Goal: Task Accomplishment & Management: Manage account settings

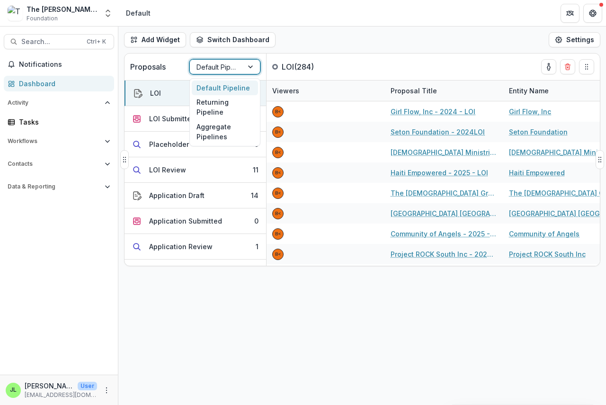
click at [209, 64] on div at bounding box center [216, 67] width 40 height 12
click at [209, 104] on div "Returning Pipeline" at bounding box center [225, 107] width 66 height 25
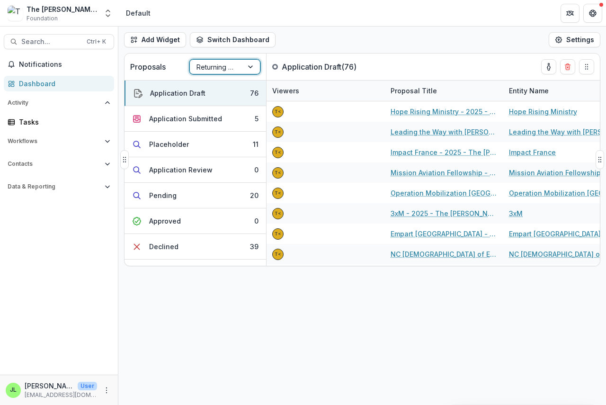
click at [215, 66] on div at bounding box center [216, 67] width 40 height 12
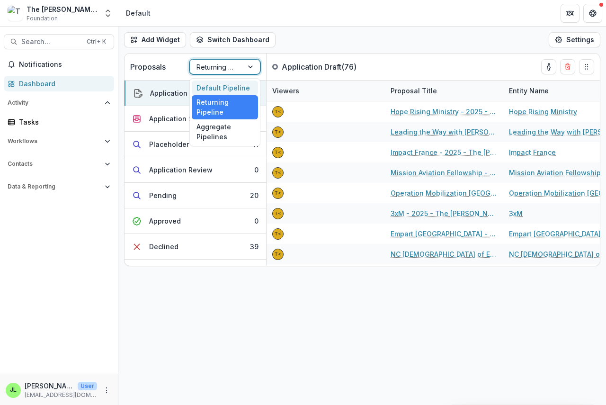
click at [211, 86] on div "Default Pipeline" at bounding box center [225, 87] width 66 height 15
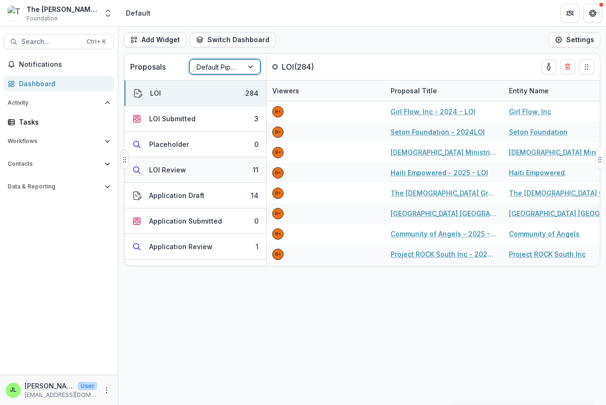
click at [162, 166] on div "LOI Review" at bounding box center [167, 170] width 37 height 10
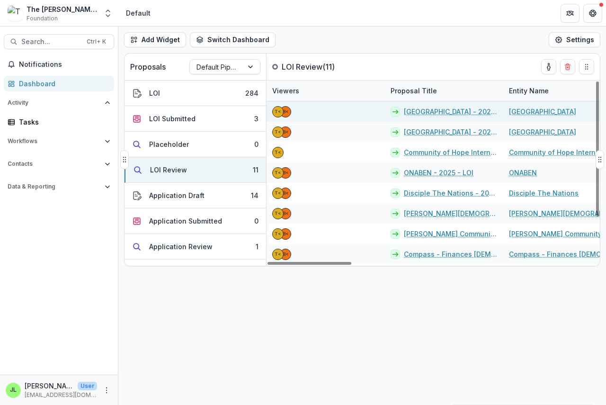
click at [430, 112] on link "[GEOGRAPHIC_DATA] - 2025 - LOI" at bounding box center [451, 111] width 94 height 10
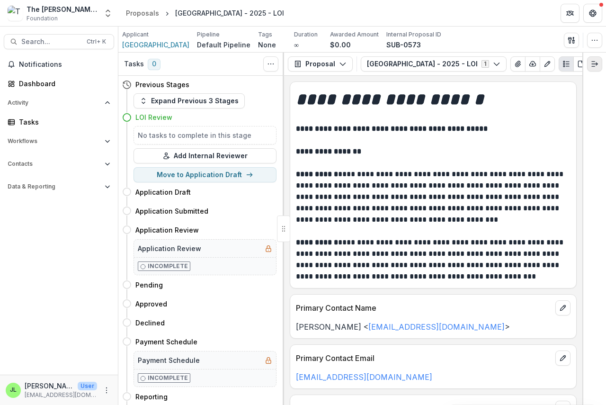
click at [596, 63] on polyline "Expand right" at bounding box center [596, 63] width 1 height 3
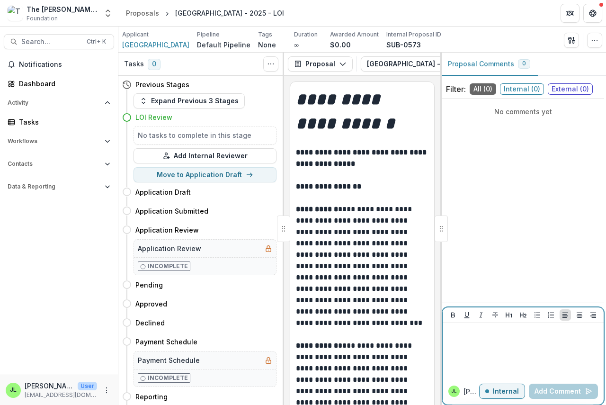
click at [458, 336] on p at bounding box center [522, 332] width 153 height 10
click at [552, 390] on button "Add Comment" at bounding box center [563, 390] width 69 height 15
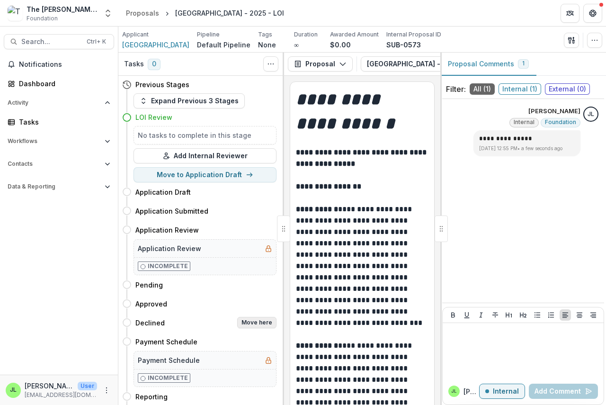
click at [260, 322] on button "Move here" at bounding box center [256, 322] width 39 height 11
select select "********"
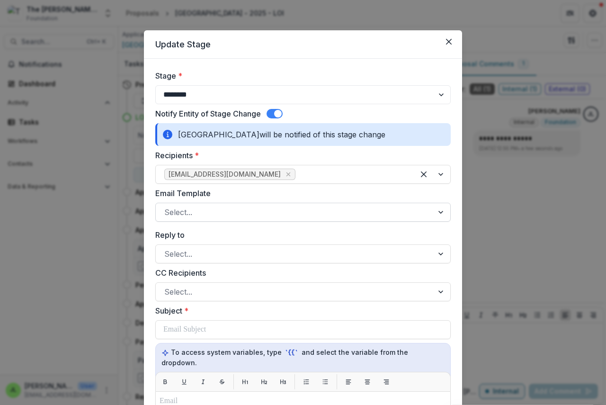
click at [213, 217] on div at bounding box center [294, 211] width 260 height 13
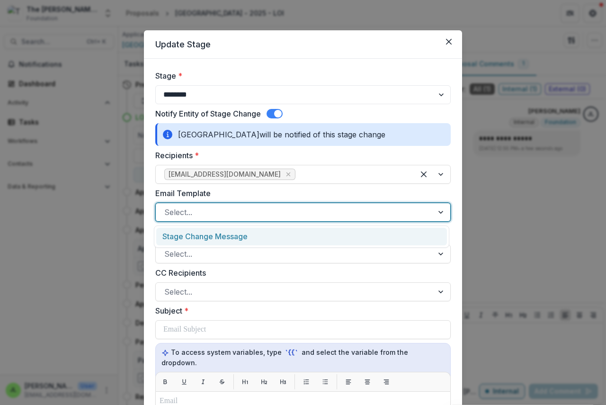
click at [212, 236] on div "Stage Change Message" at bounding box center [301, 237] width 291 height 18
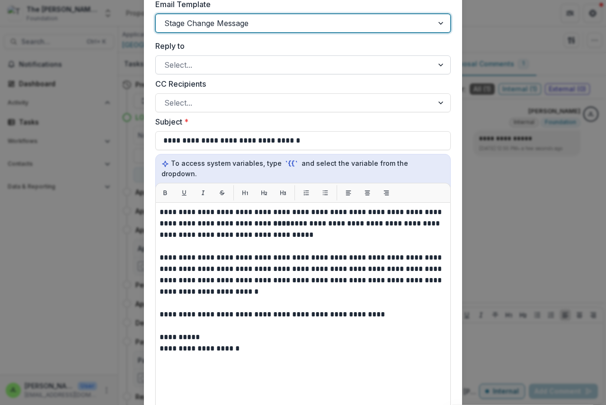
scroll to position [189, 0]
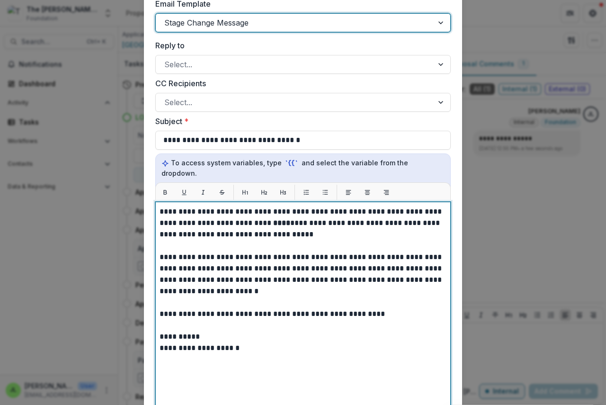
drag, startPoint x: 253, startPoint y: 210, endPoint x: 268, endPoint y: 217, distance: 16.7
click at [273, 219] on strong "****" at bounding box center [281, 222] width 17 height 7
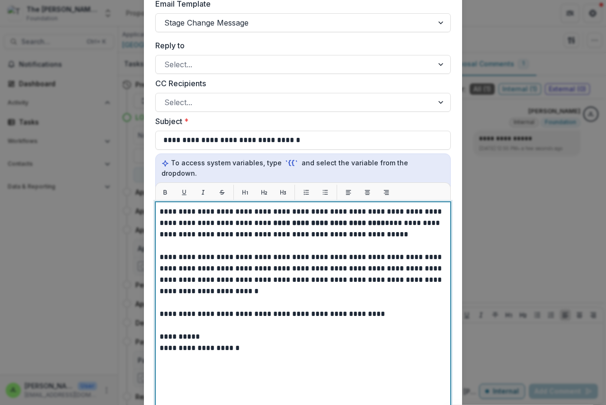
click at [317, 219] on strong "**********" at bounding box center [329, 222] width 112 height 7
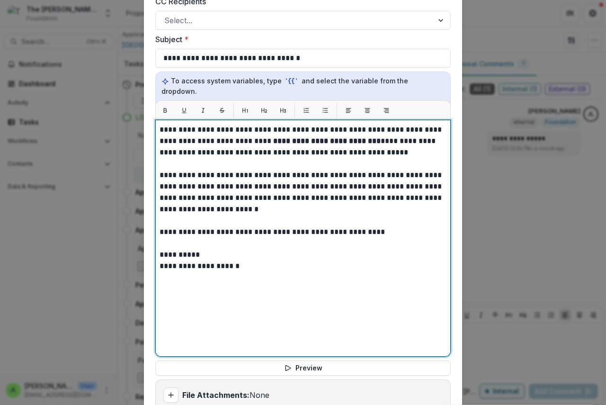
scroll to position [388, 0]
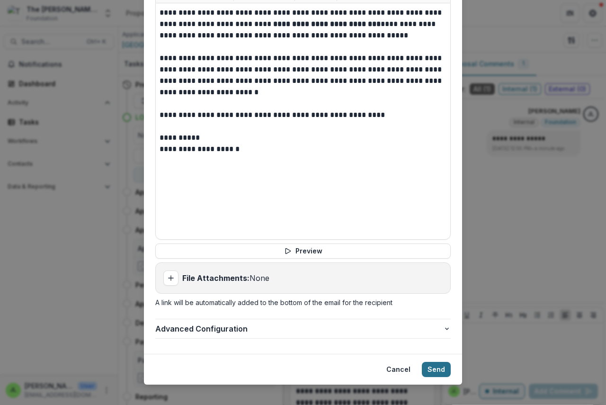
click at [429, 362] on button "Send" at bounding box center [436, 369] width 29 height 15
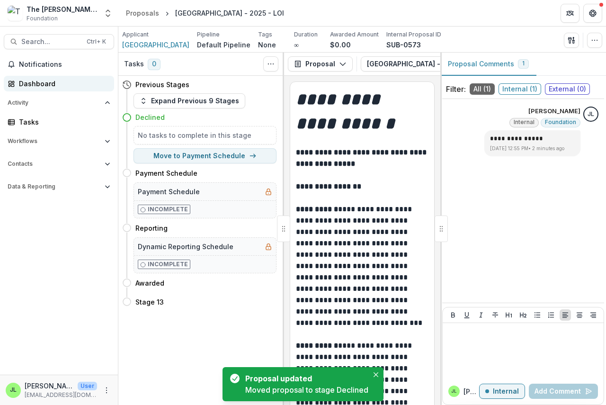
click at [35, 81] on div "Dashboard" at bounding box center [63, 84] width 88 height 10
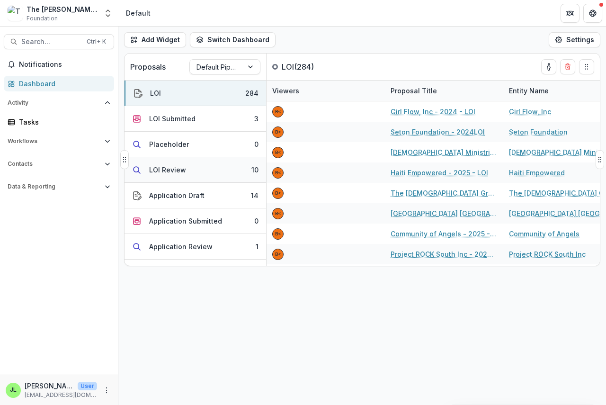
click at [155, 171] on div "LOI Review" at bounding box center [167, 170] width 37 height 10
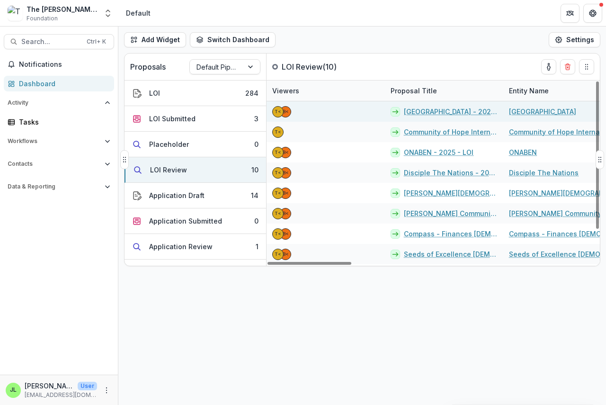
click at [415, 115] on link "[GEOGRAPHIC_DATA] - 2025 - LOI" at bounding box center [451, 111] width 94 height 10
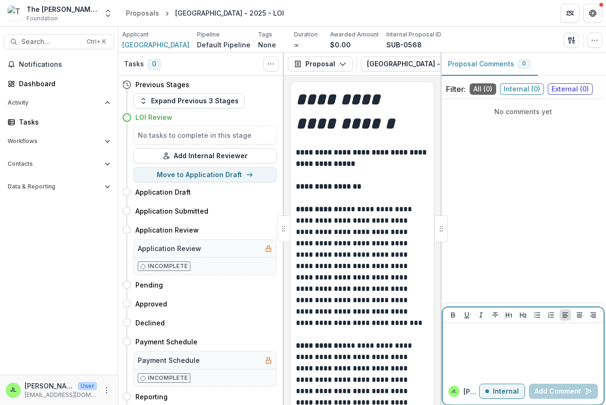
click at [456, 336] on p at bounding box center [522, 332] width 153 height 10
click at [569, 393] on button "Add Comment" at bounding box center [563, 390] width 69 height 15
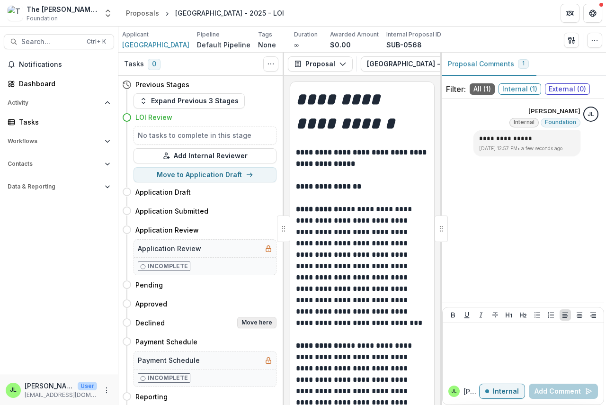
click at [264, 320] on button "Move here" at bounding box center [256, 322] width 39 height 11
select select "********"
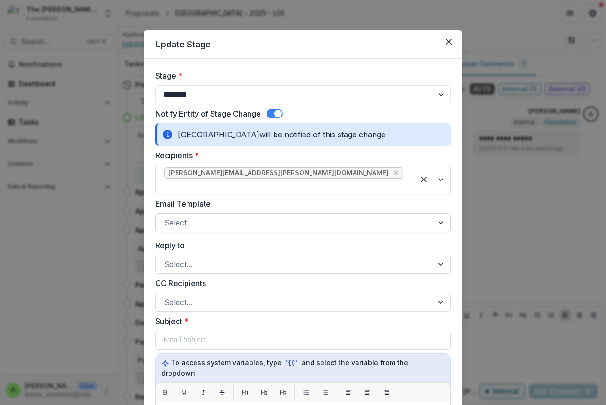
click at [195, 216] on div at bounding box center [294, 222] width 260 height 13
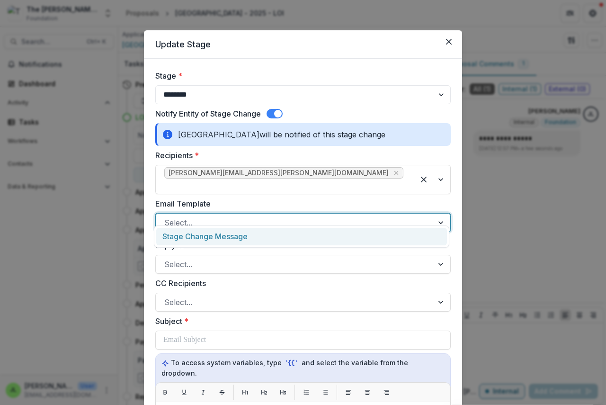
click at [204, 239] on div "Stage Change Message" at bounding box center [301, 237] width 291 height 18
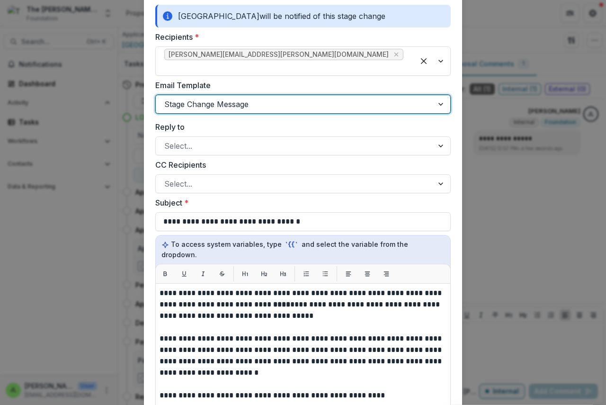
scroll to position [237, 0]
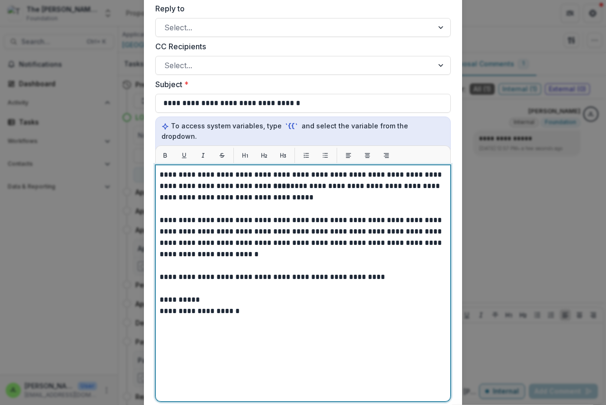
click at [273, 182] on strong "****" at bounding box center [281, 185] width 17 height 7
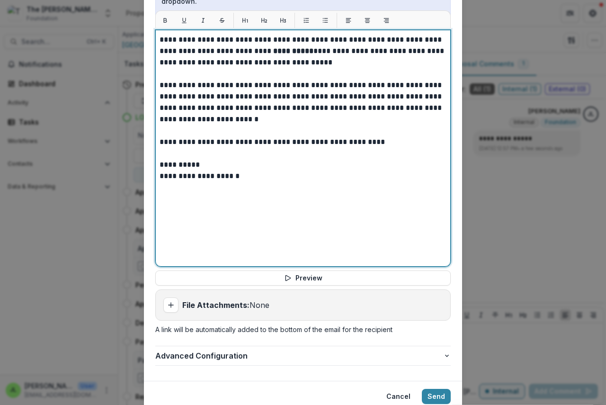
scroll to position [388, 0]
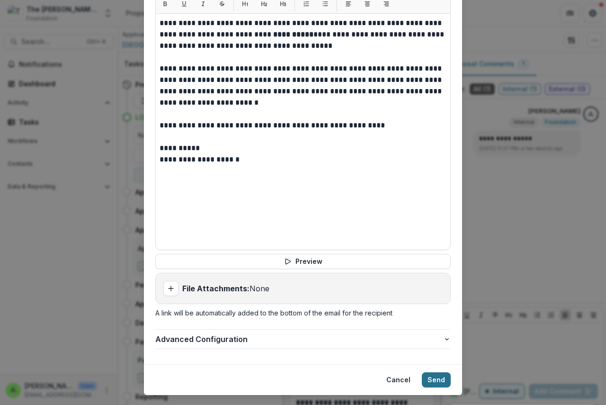
click at [435, 372] on button "Send" at bounding box center [436, 379] width 29 height 15
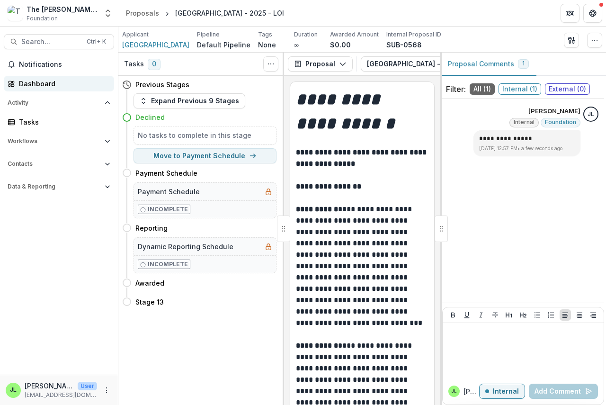
click at [28, 88] on div "Dashboard" at bounding box center [63, 84] width 88 height 10
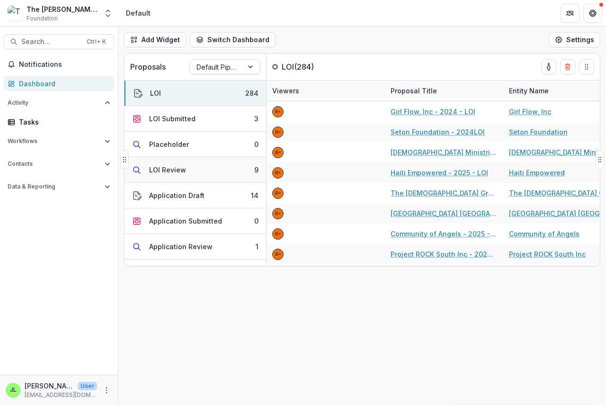
click at [160, 168] on div "LOI Review" at bounding box center [167, 170] width 37 height 10
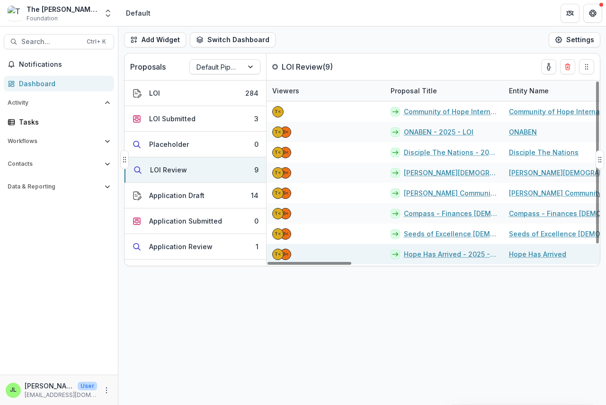
click at [419, 255] on link "Hope Has Arrived - 2025 - LOI" at bounding box center [451, 254] width 94 height 10
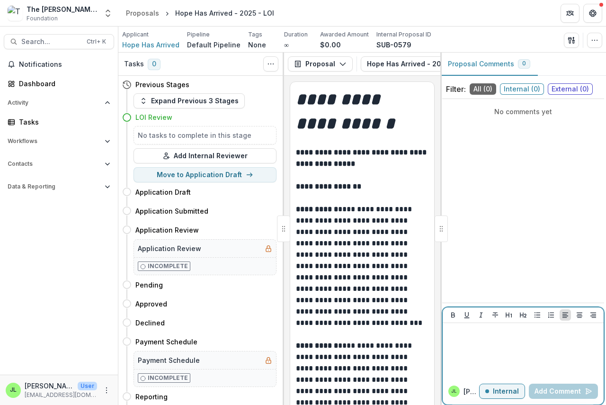
click at [464, 334] on p at bounding box center [522, 332] width 153 height 10
click at [487, 331] on p "**********" at bounding box center [522, 332] width 153 height 10
click at [490, 330] on p "**********" at bounding box center [522, 332] width 153 height 10
click at [562, 390] on button "Add Comment" at bounding box center [563, 390] width 69 height 15
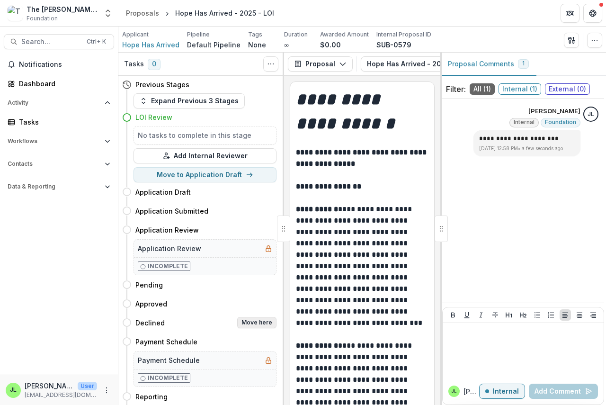
click at [257, 323] on button "Move here" at bounding box center [256, 322] width 39 height 11
select select "********"
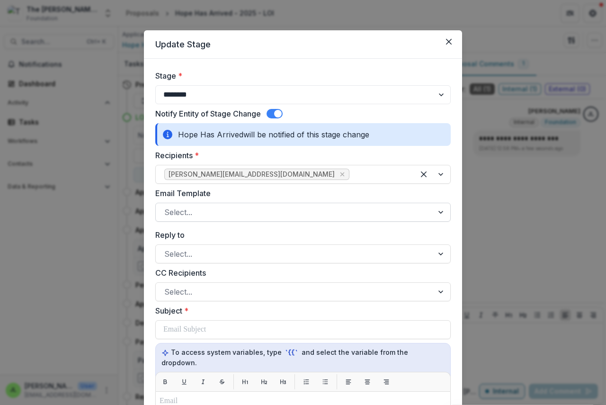
click at [211, 213] on div at bounding box center [294, 211] width 260 height 13
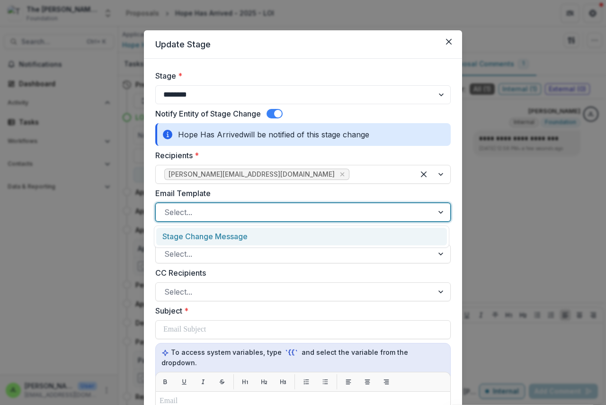
click at [214, 239] on div "Stage Change Message" at bounding box center [301, 237] width 291 height 18
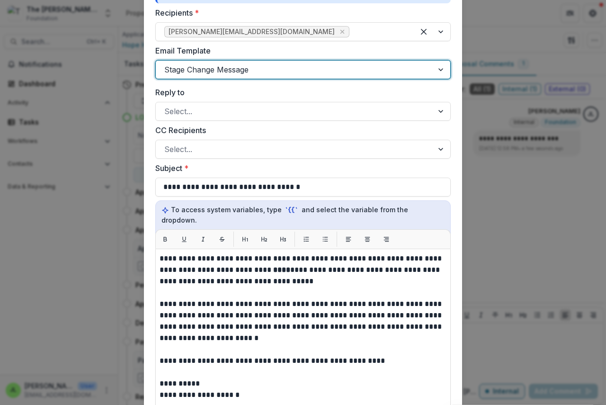
scroll to position [331, 0]
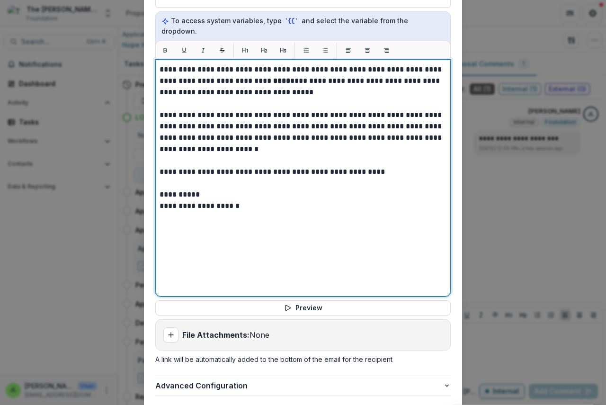
click at [273, 77] on strong "****" at bounding box center [281, 80] width 17 height 7
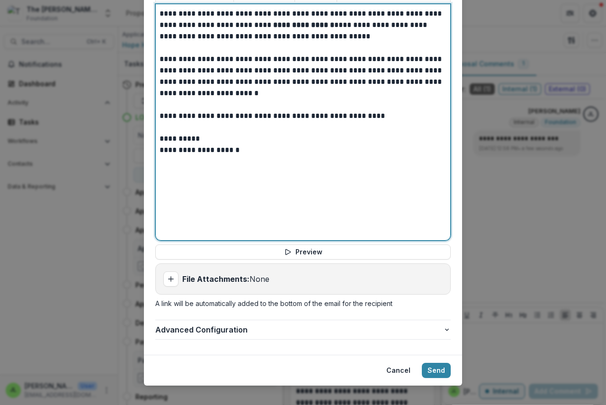
scroll to position [388, 0]
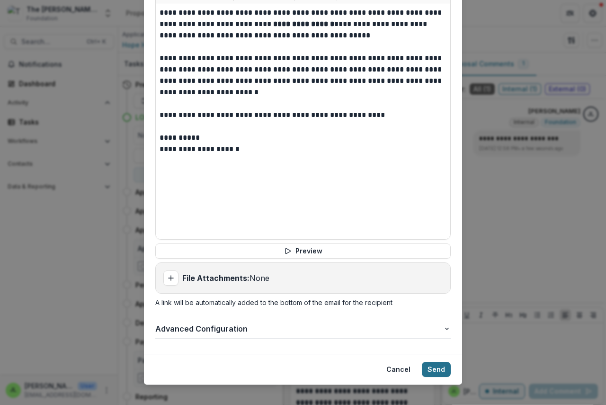
click at [430, 362] on button "Send" at bounding box center [436, 369] width 29 height 15
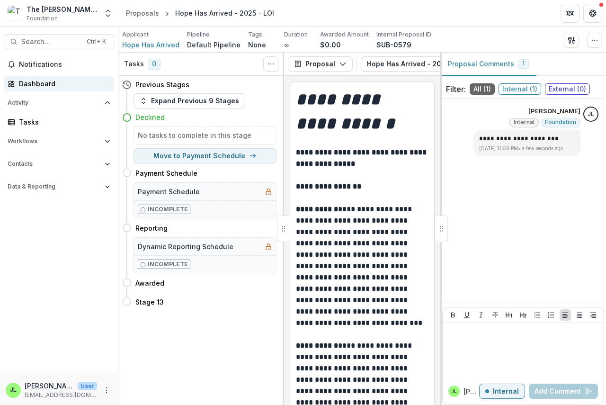
click at [36, 84] on div "Dashboard" at bounding box center [63, 84] width 88 height 10
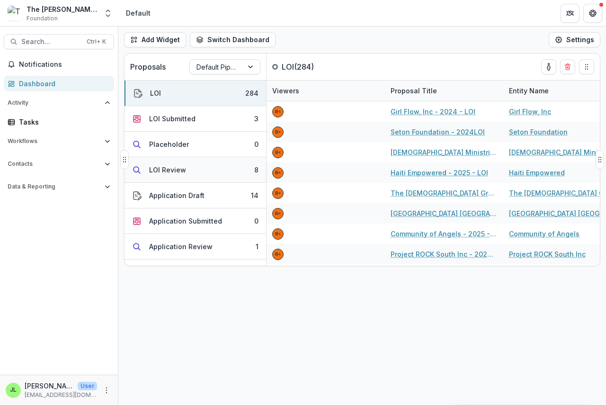
click at [165, 169] on div "LOI Review" at bounding box center [167, 170] width 37 height 10
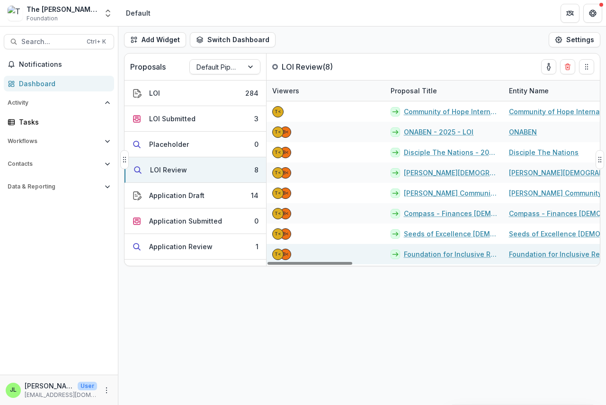
click at [450, 253] on link "Foundation for Inclusive Religious Education - 2025 - LOI" at bounding box center [451, 254] width 94 height 10
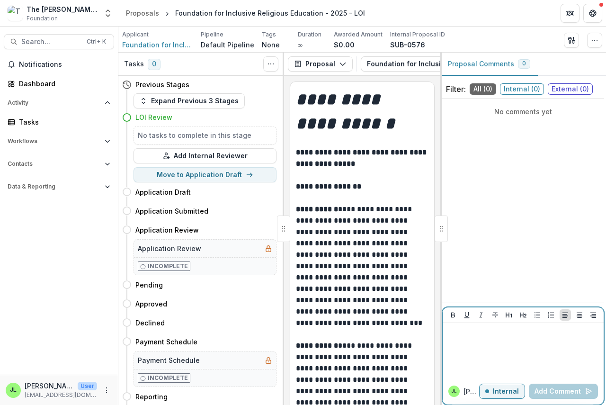
click at [462, 322] on div at bounding box center [523, 315] width 161 height 16
click at [557, 391] on button "Add Comment" at bounding box center [563, 390] width 69 height 15
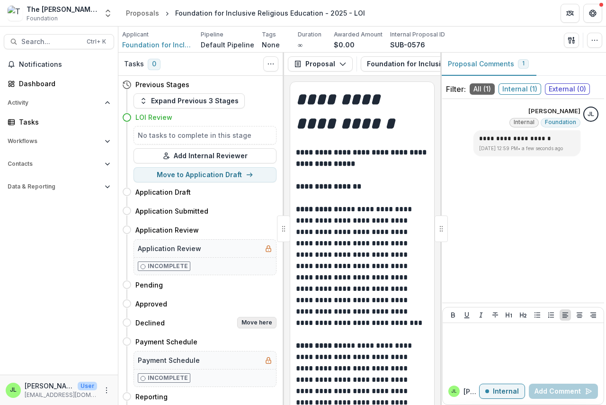
click at [257, 323] on button "Move here" at bounding box center [256, 322] width 39 height 11
select select "********"
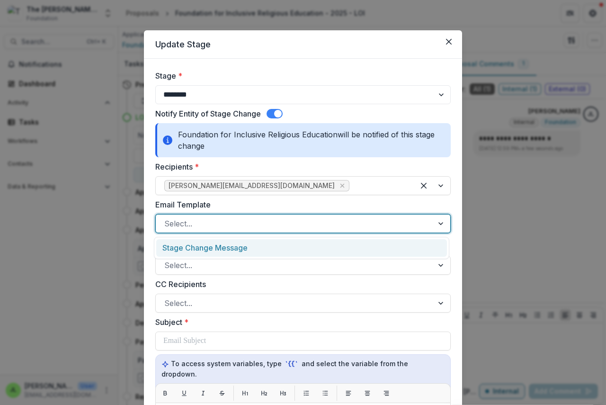
click at [213, 225] on div at bounding box center [294, 223] width 260 height 13
click at [220, 247] on div "Stage Change Message" at bounding box center [301, 248] width 291 height 18
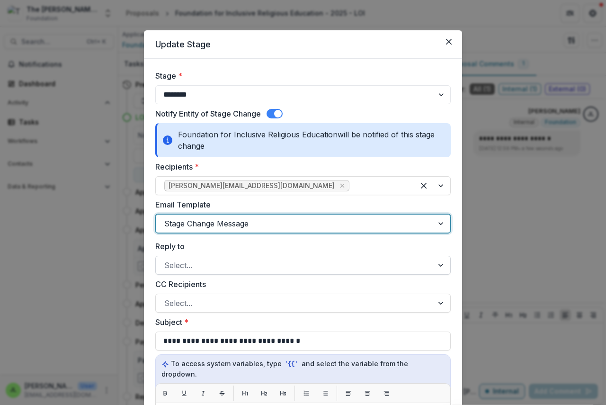
scroll to position [331, 0]
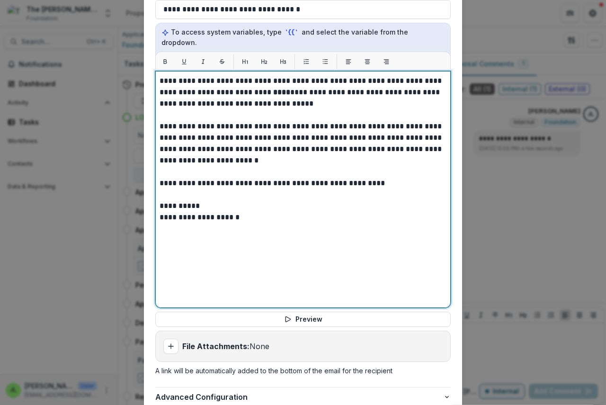
click at [273, 89] on strong "****" at bounding box center [281, 92] width 17 height 7
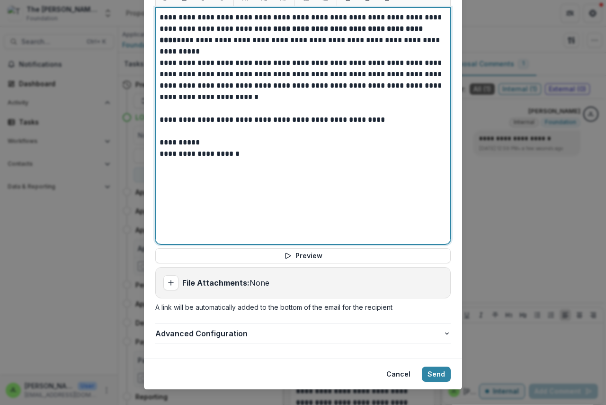
scroll to position [399, 0]
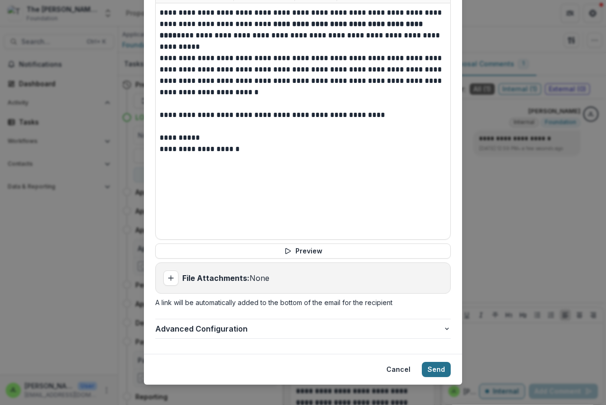
click at [434, 362] on button "Send" at bounding box center [436, 369] width 29 height 15
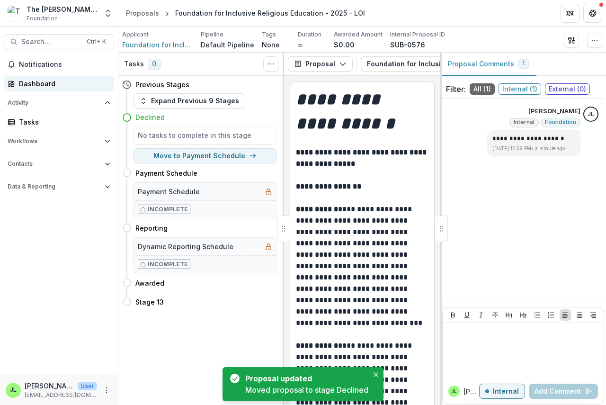
click at [21, 84] on div "Dashboard" at bounding box center [63, 84] width 88 height 10
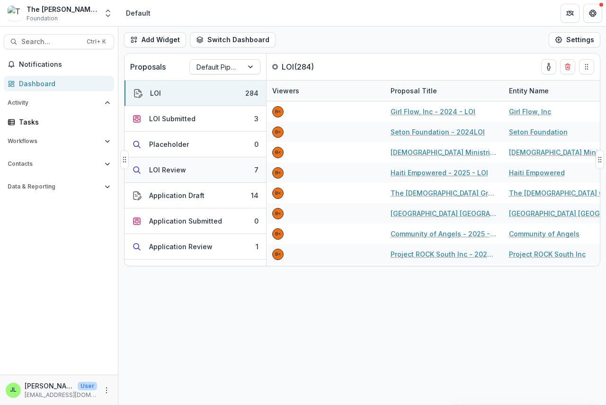
click at [166, 168] on div "LOI Review" at bounding box center [167, 170] width 37 height 10
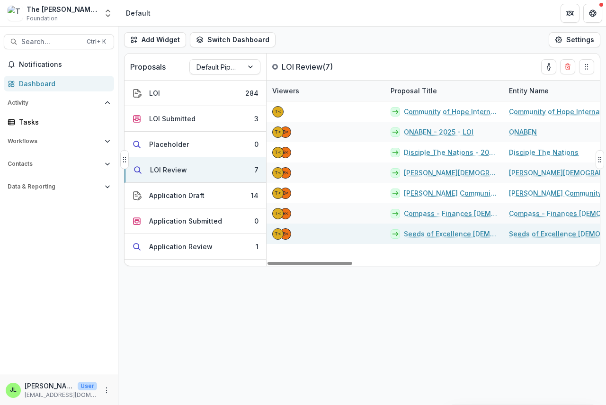
click at [420, 235] on link "Seeds of Excellence [DEMOGRAPHIC_DATA] Academy - 2025 - LOI" at bounding box center [451, 234] width 94 height 10
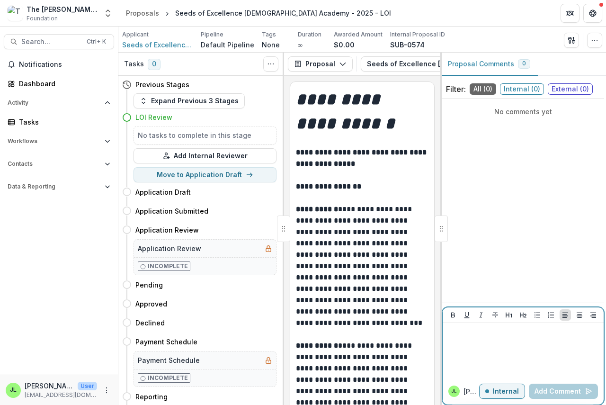
click at [455, 333] on p at bounding box center [522, 332] width 153 height 10
click at [555, 393] on button "Add Comment" at bounding box center [563, 390] width 69 height 15
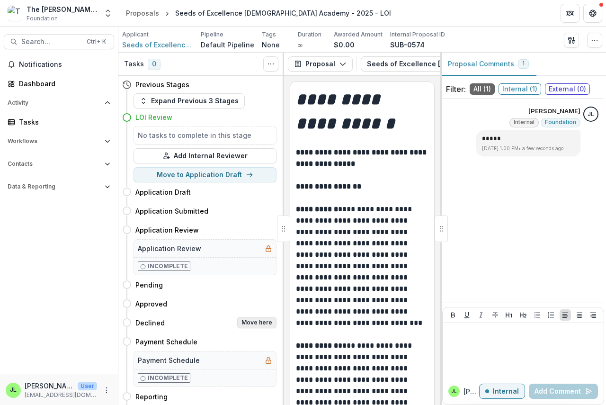
click at [250, 322] on button "Move here" at bounding box center [256, 322] width 39 height 11
select select "********"
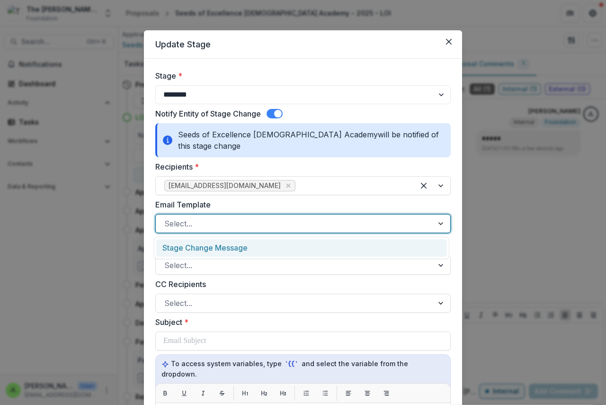
click at [213, 220] on div at bounding box center [294, 223] width 260 height 13
click at [220, 249] on div "Stage Change Message" at bounding box center [301, 248] width 291 height 18
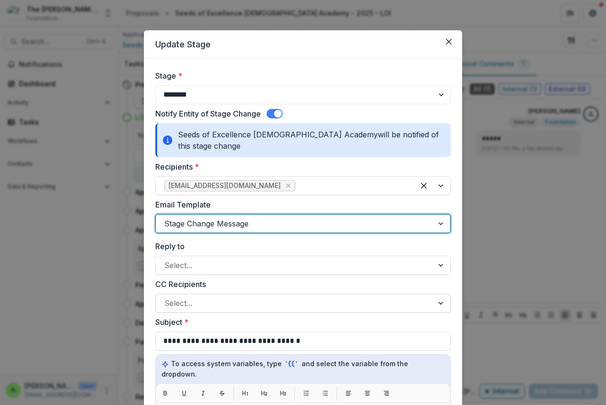
scroll to position [331, 0]
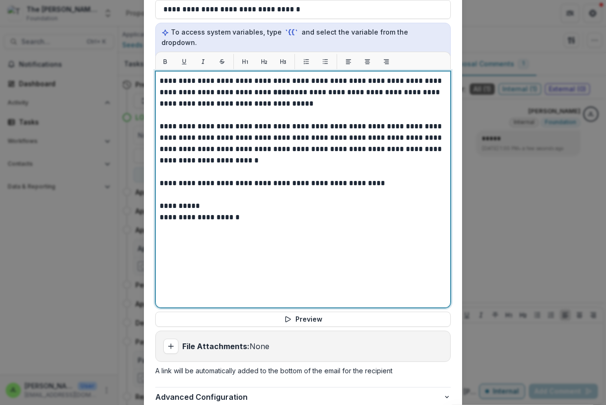
click at [273, 89] on strong "****" at bounding box center [281, 92] width 17 height 7
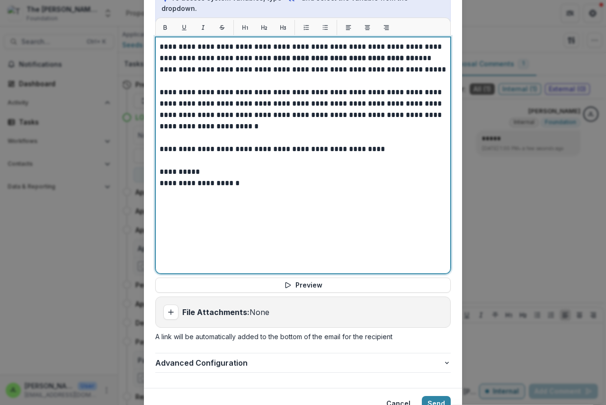
scroll to position [399, 0]
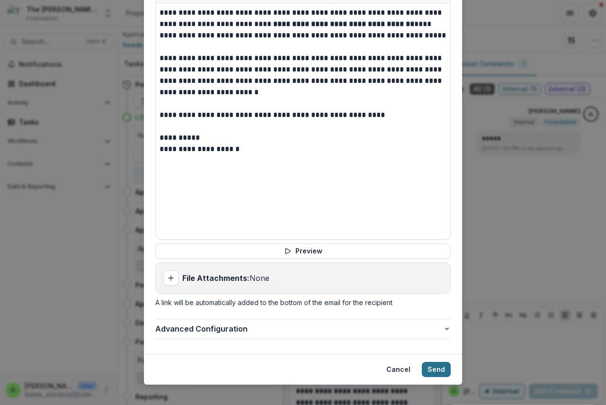
click at [427, 362] on button "Send" at bounding box center [436, 369] width 29 height 15
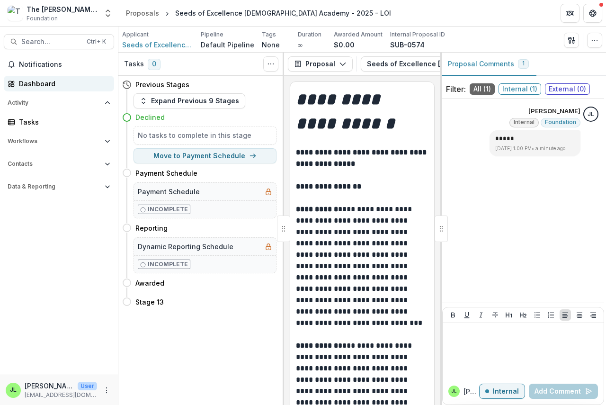
click at [31, 77] on link "Dashboard" at bounding box center [59, 84] width 110 height 16
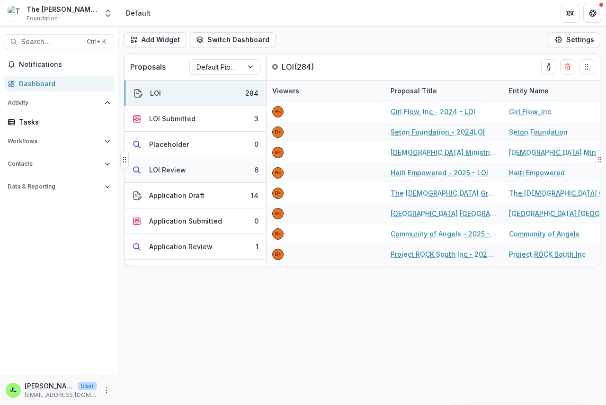
click at [171, 172] on div "LOI Review" at bounding box center [167, 170] width 37 height 10
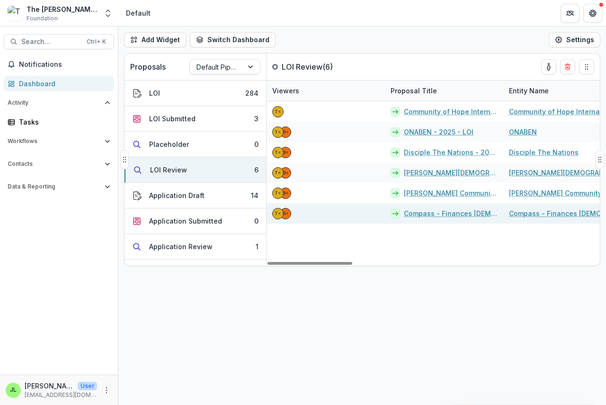
click at [427, 214] on link "Compass - Finances [DEMOGRAPHIC_DATA]'s Way - 2025 - LOI" at bounding box center [451, 213] width 94 height 10
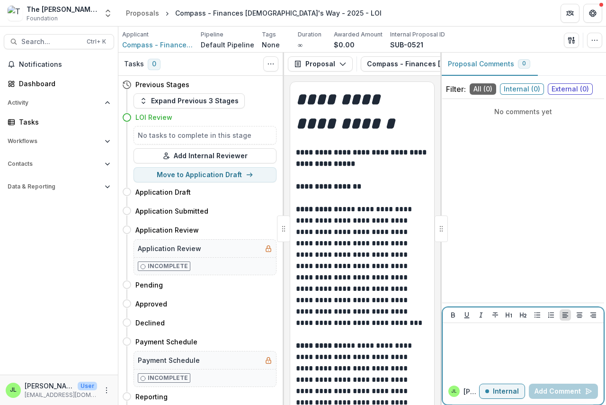
click at [454, 335] on p at bounding box center [522, 332] width 153 height 10
click at [556, 389] on button "Add Comment" at bounding box center [563, 390] width 69 height 15
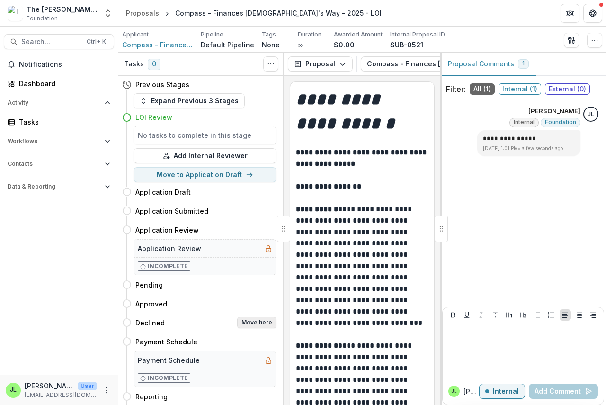
click at [254, 319] on button "Move here" at bounding box center [256, 322] width 39 height 11
select select "********"
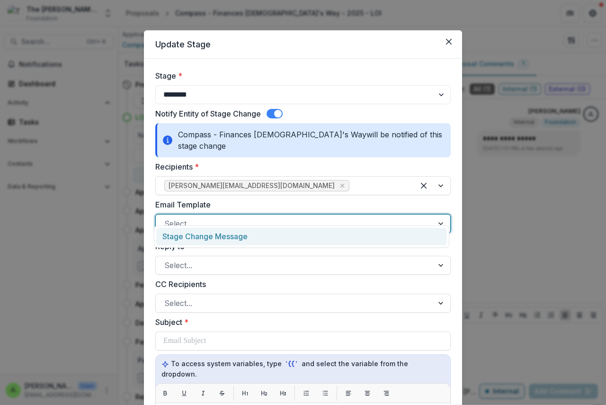
click at [213, 217] on div at bounding box center [294, 223] width 260 height 13
click at [215, 239] on div "Stage Change Message" at bounding box center [301, 237] width 291 height 18
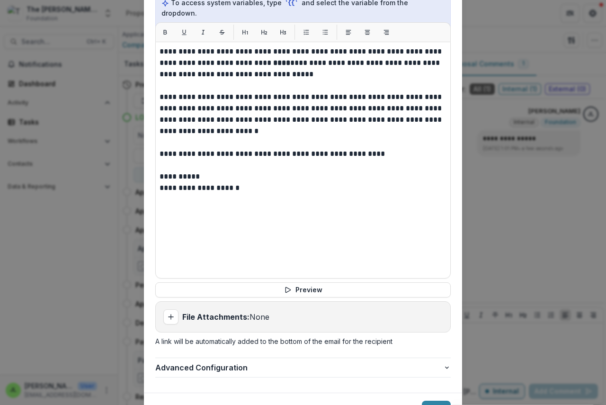
scroll to position [379, 0]
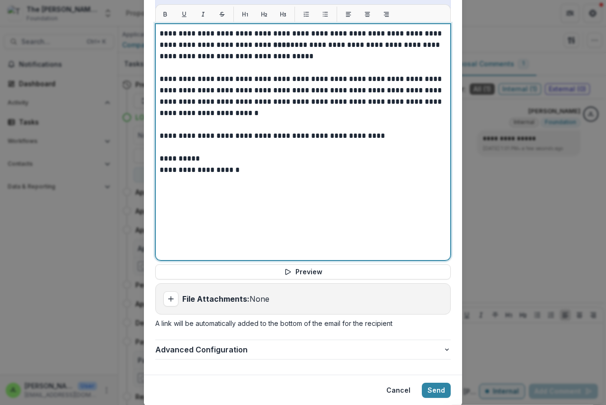
drag, startPoint x: 254, startPoint y: 24, endPoint x: 270, endPoint y: 35, distance: 19.3
click at [273, 41] on strong "****" at bounding box center [281, 44] width 17 height 7
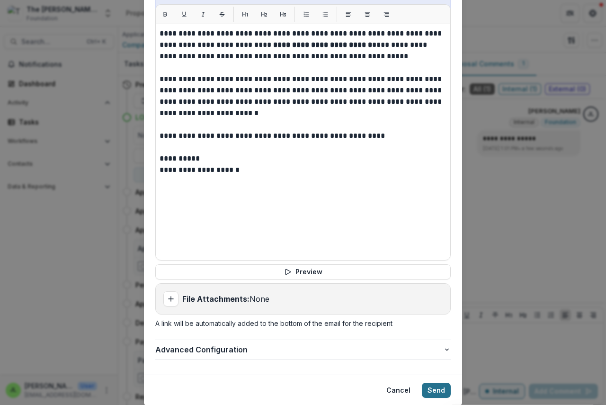
click at [436, 382] on button "Send" at bounding box center [436, 389] width 29 height 15
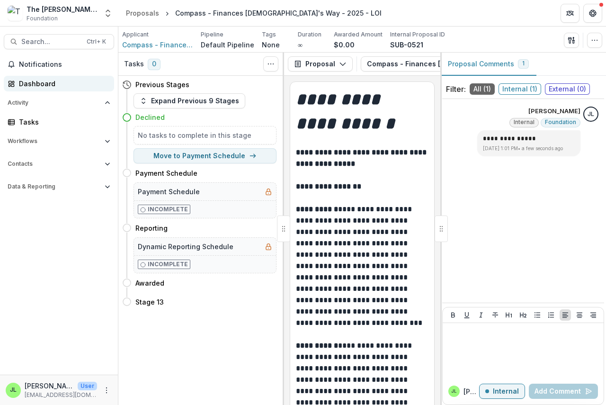
click at [28, 82] on div "Dashboard" at bounding box center [63, 84] width 88 height 10
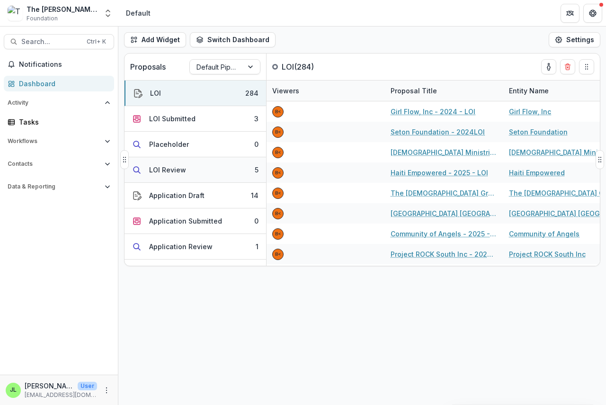
click at [167, 168] on div "LOI Review" at bounding box center [167, 170] width 37 height 10
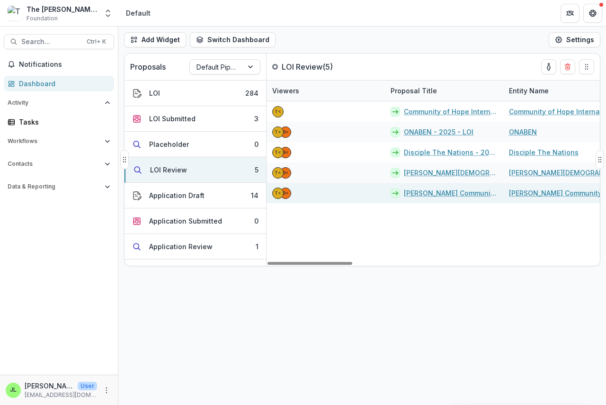
click at [433, 195] on link "[PERSON_NAME] Community Development Corporation - 2025 - LOI" at bounding box center [451, 193] width 94 height 10
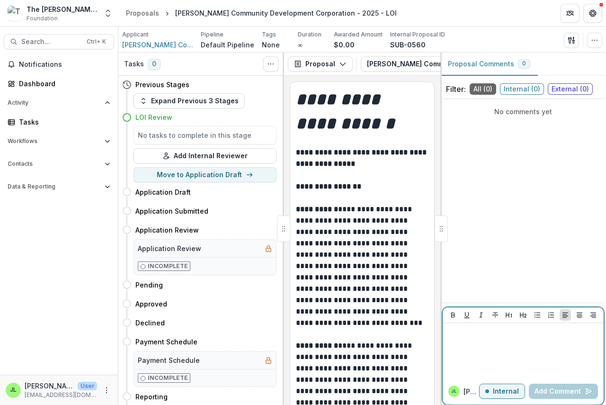
click at [462, 351] on div at bounding box center [522, 350] width 153 height 47
click at [496, 331] on p "**********" at bounding box center [522, 332] width 153 height 10
click at [547, 386] on button "Add Comment" at bounding box center [563, 390] width 69 height 15
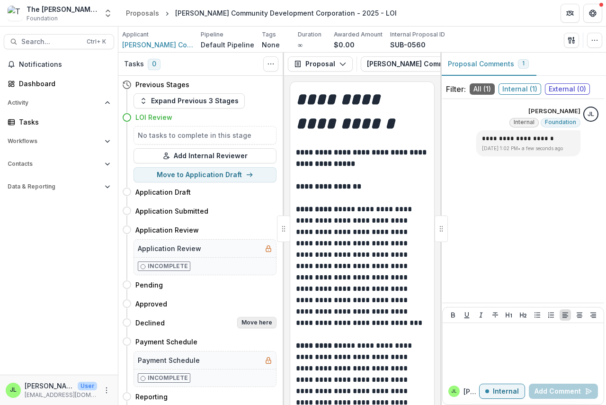
click at [252, 323] on button "Move here" at bounding box center [256, 322] width 39 height 11
select select "********"
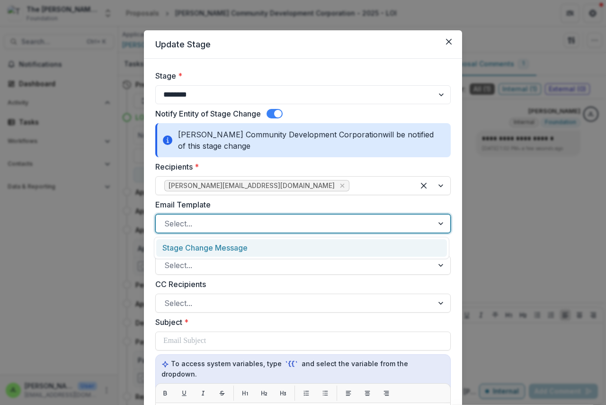
click at [199, 226] on div at bounding box center [294, 223] width 260 height 13
click at [205, 246] on div "Stage Change Message" at bounding box center [301, 248] width 291 height 18
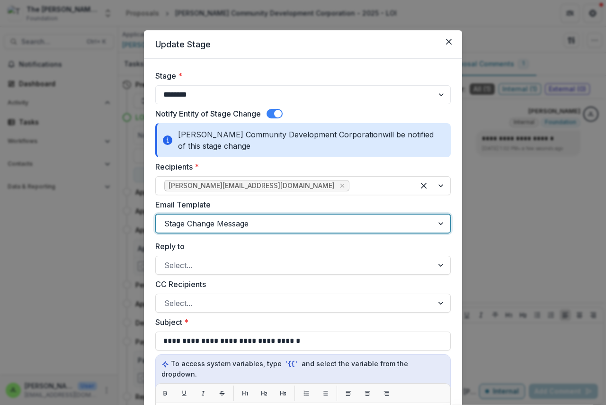
scroll to position [237, 0]
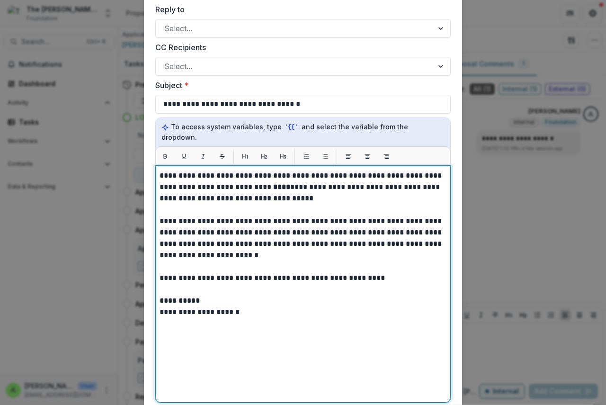
click at [273, 183] on strong "****" at bounding box center [281, 186] width 17 height 7
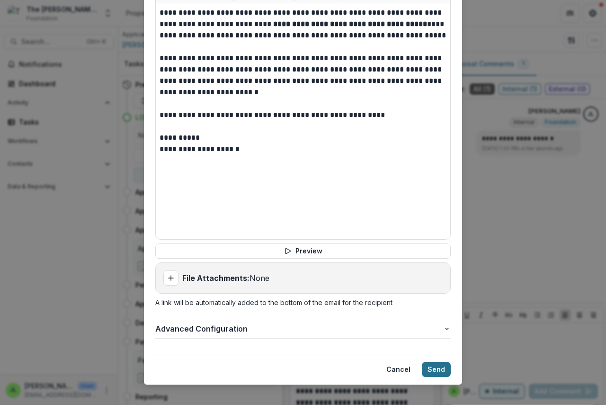
click at [440, 362] on button "Send" at bounding box center [436, 369] width 29 height 15
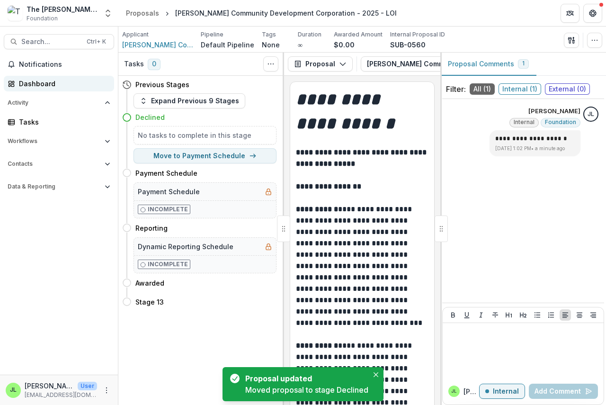
click at [43, 82] on div "Dashboard" at bounding box center [63, 84] width 88 height 10
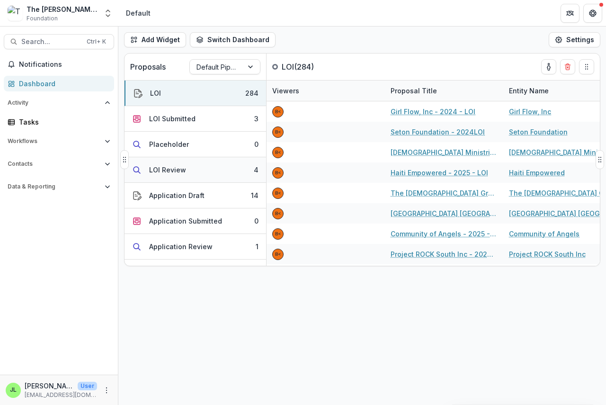
click at [161, 169] on div "LOI Review" at bounding box center [167, 170] width 37 height 10
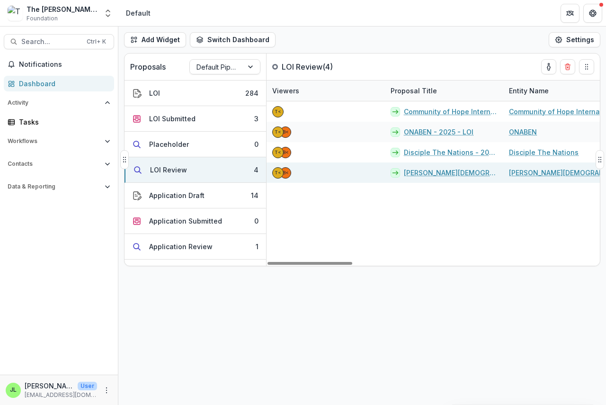
click at [425, 172] on link "[PERSON_NAME][DEMOGRAPHIC_DATA] Academy Foundation - 2025 - LOI" at bounding box center [451, 173] width 94 height 10
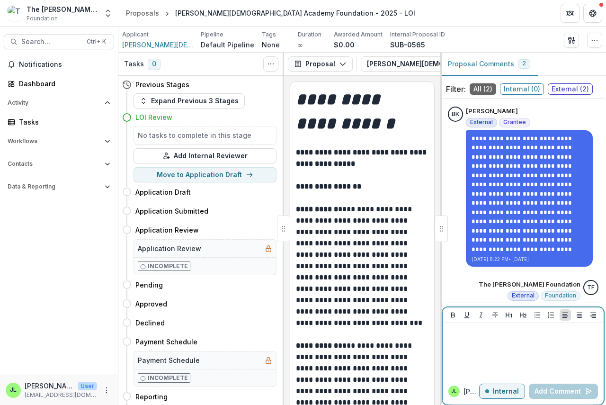
click at [457, 338] on div at bounding box center [522, 350] width 153 height 47
click at [549, 391] on button "Add Comment" at bounding box center [563, 390] width 69 height 15
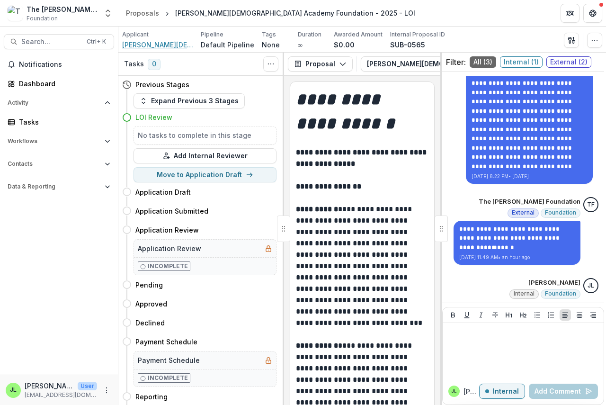
scroll to position [113, 0]
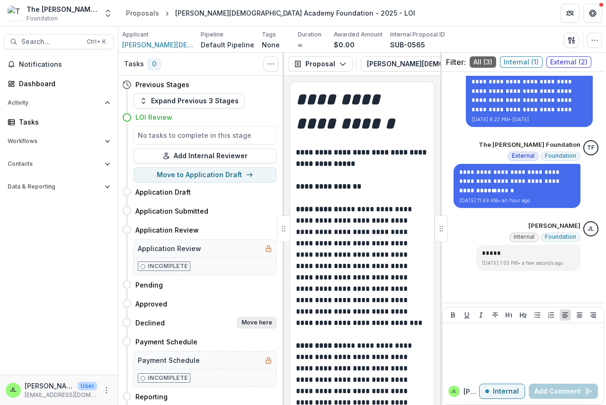
click at [258, 324] on button "Move here" at bounding box center [256, 322] width 39 height 11
select select "********"
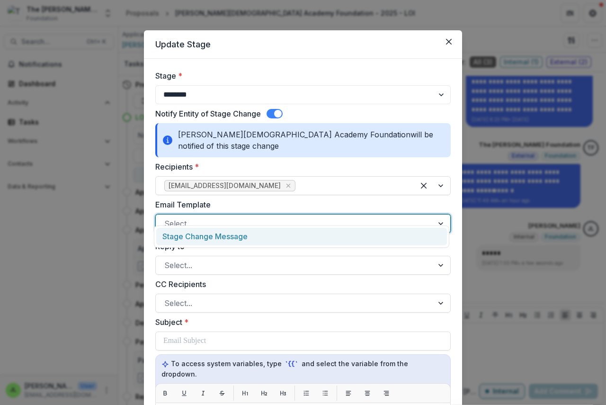
click at [206, 217] on div at bounding box center [294, 223] width 260 height 13
click at [205, 236] on div "Stage Change Message" at bounding box center [301, 237] width 291 height 18
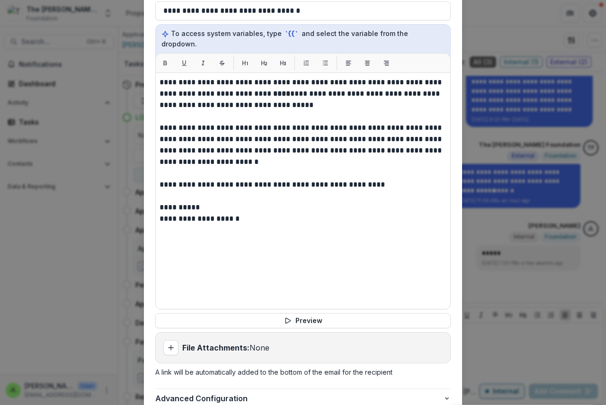
scroll to position [331, 0]
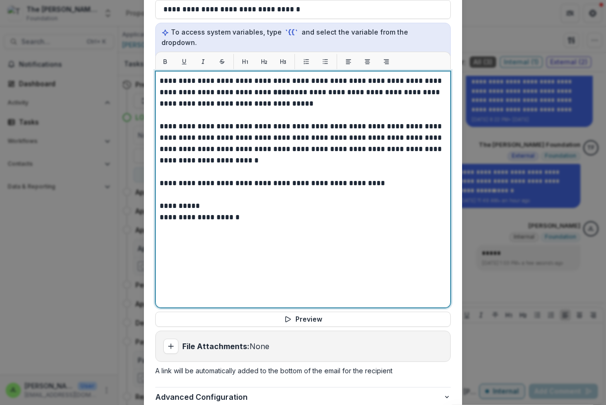
click at [252, 75] on p "**********" at bounding box center [302, 92] width 287 height 34
click at [273, 89] on strong "****" at bounding box center [281, 92] width 17 height 7
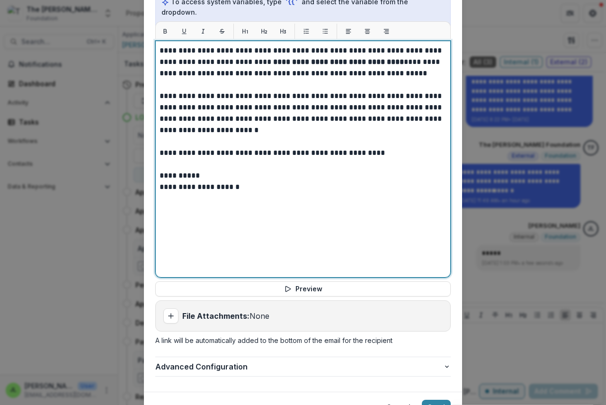
scroll to position [388, 0]
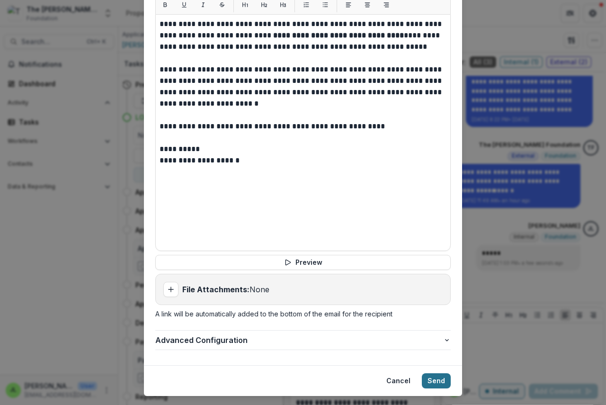
click at [432, 373] on button "Send" at bounding box center [436, 380] width 29 height 15
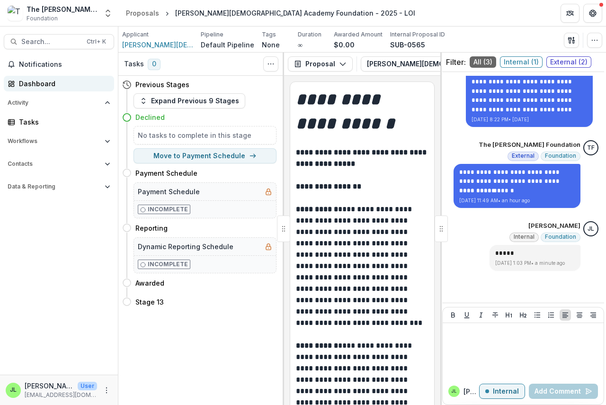
click at [38, 87] on div "Dashboard" at bounding box center [63, 84] width 88 height 10
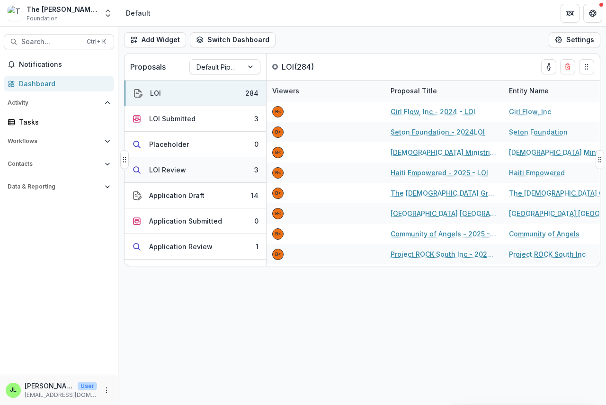
click at [158, 169] on div "LOI Review" at bounding box center [167, 170] width 37 height 10
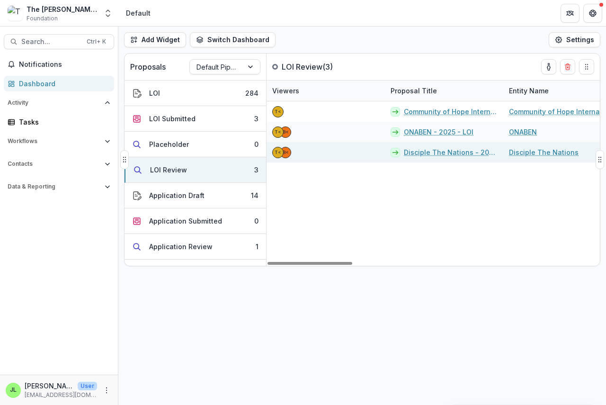
click at [428, 153] on link "Disciple The Nations - 2025 - LOI" at bounding box center [451, 152] width 94 height 10
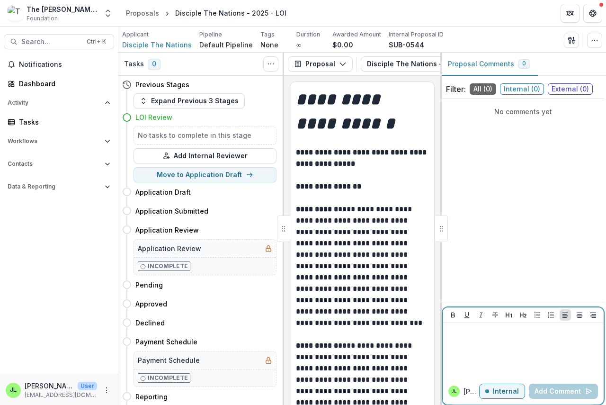
click at [456, 339] on div at bounding box center [522, 350] width 153 height 47
click at [557, 390] on button "Add Comment" at bounding box center [563, 390] width 69 height 15
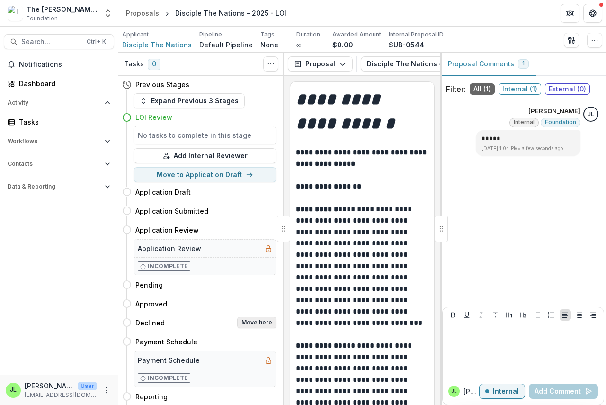
click at [266, 320] on button "Move here" at bounding box center [256, 322] width 39 height 11
select select "********"
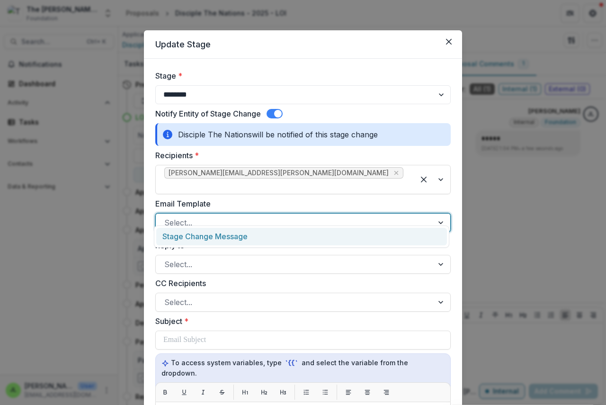
click at [210, 216] on div at bounding box center [294, 222] width 260 height 13
click at [212, 237] on div "Stage Change Message" at bounding box center [301, 237] width 291 height 18
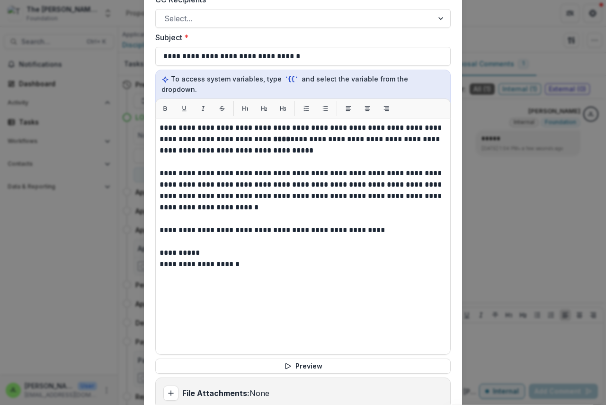
scroll to position [284, 0]
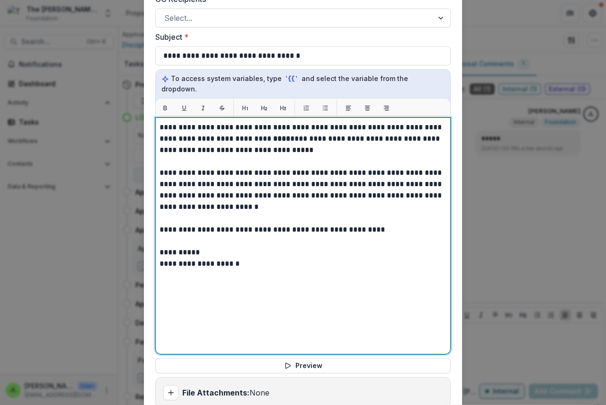
click at [252, 122] on p "**********" at bounding box center [302, 139] width 287 height 34
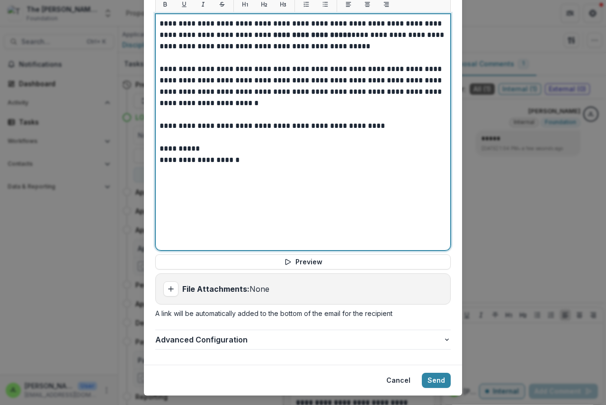
scroll to position [388, 0]
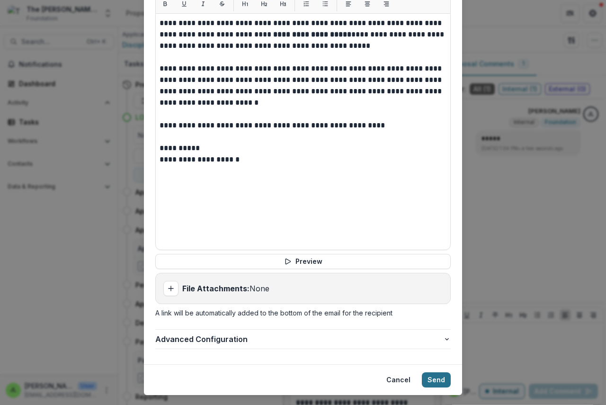
click at [436, 372] on button "Send" at bounding box center [436, 379] width 29 height 15
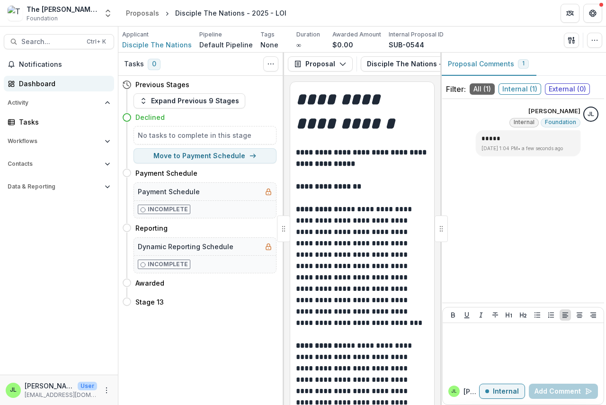
click at [37, 83] on div "Dashboard" at bounding box center [63, 84] width 88 height 10
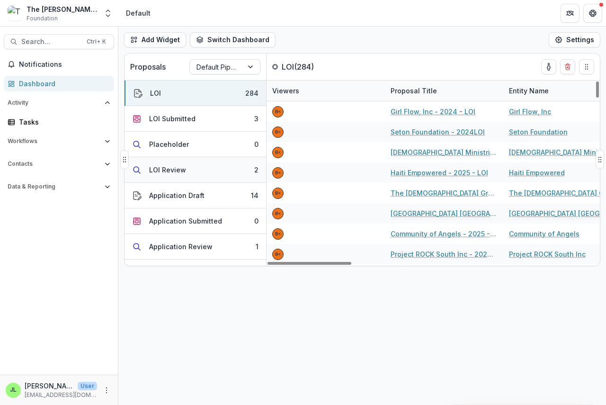
click at [163, 167] on div "LOI Review" at bounding box center [167, 170] width 37 height 10
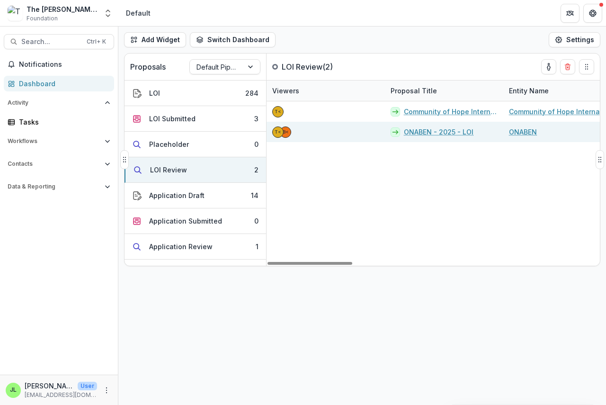
click at [437, 132] on link "ONABEN - 2025 - LOI" at bounding box center [439, 132] width 70 height 10
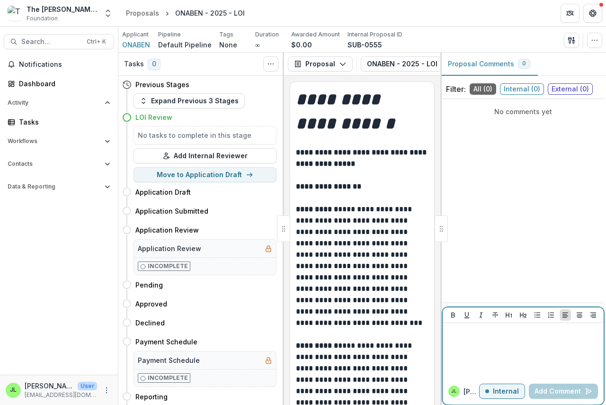
click at [451, 334] on p at bounding box center [522, 332] width 153 height 10
click at [542, 389] on button "Add Comment" at bounding box center [563, 390] width 69 height 15
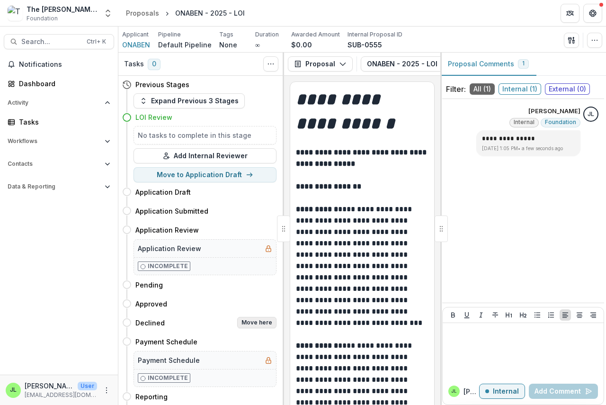
click at [262, 321] on button "Move here" at bounding box center [256, 322] width 39 height 11
select select "********"
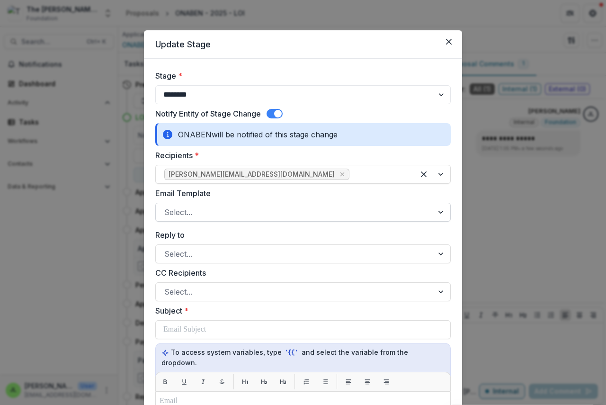
click at [205, 210] on div at bounding box center [294, 211] width 260 height 13
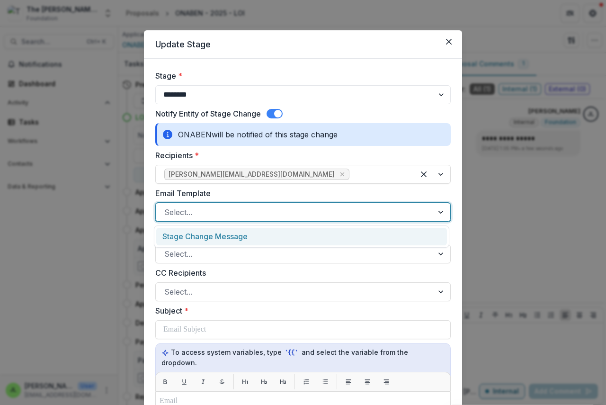
click at [204, 239] on div "Stage Change Message" at bounding box center [301, 237] width 291 height 18
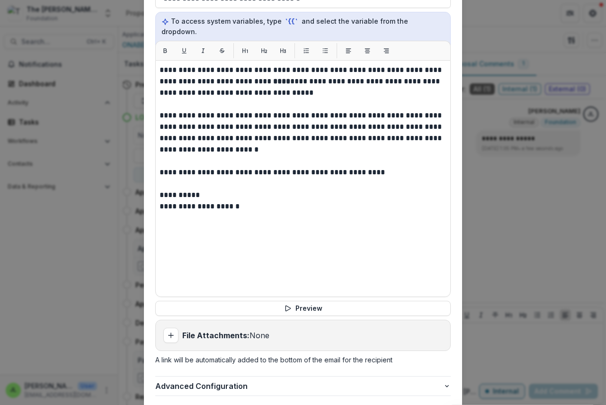
scroll to position [331, 0]
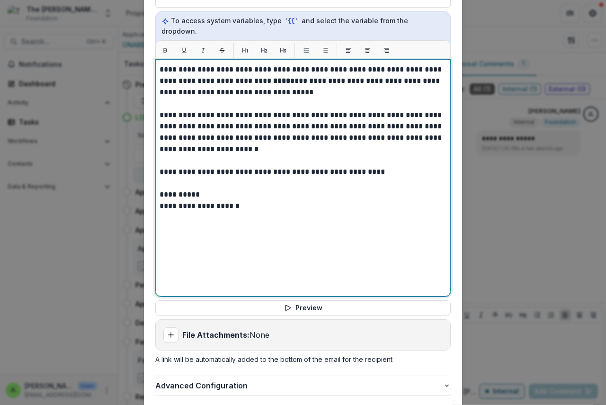
click at [273, 77] on strong "****" at bounding box center [281, 80] width 17 height 7
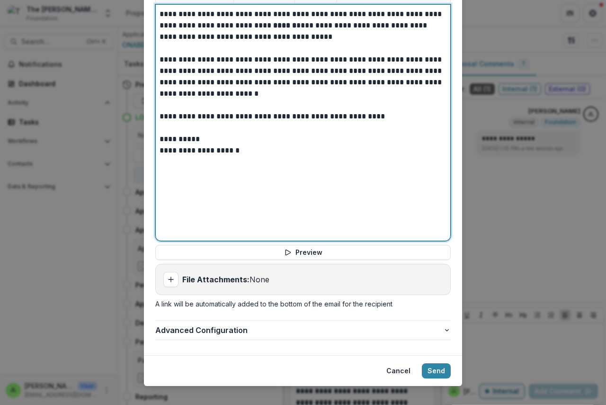
scroll to position [388, 0]
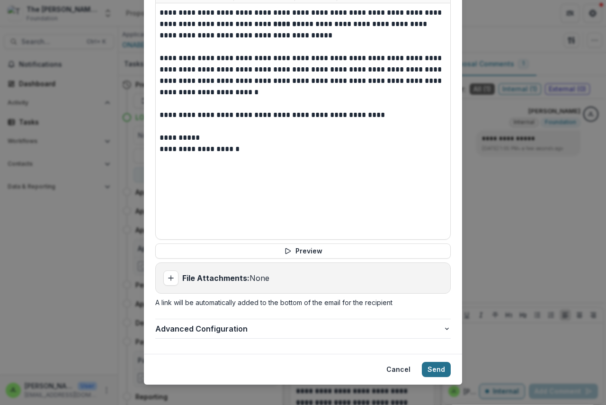
click at [436, 363] on button "Send" at bounding box center [436, 369] width 29 height 15
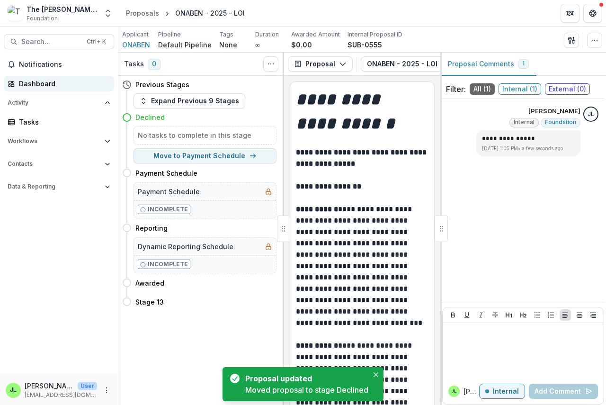
click at [27, 82] on div "Dashboard" at bounding box center [63, 84] width 88 height 10
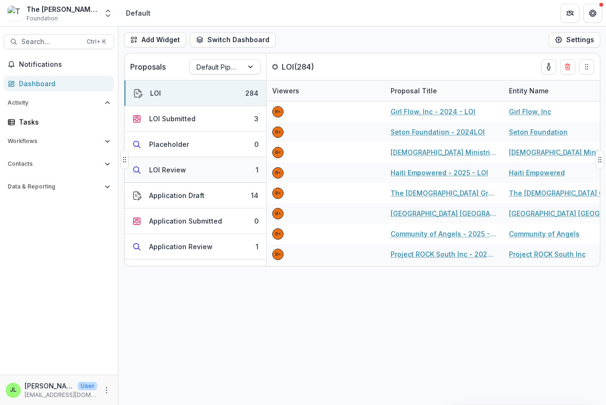
click at [168, 168] on div "LOI Review" at bounding box center [167, 170] width 37 height 10
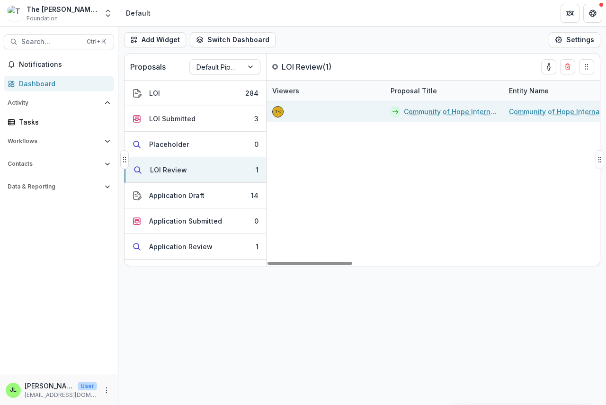
click at [442, 110] on link "Community of Hope International - 2025 - LOI" at bounding box center [451, 111] width 94 height 10
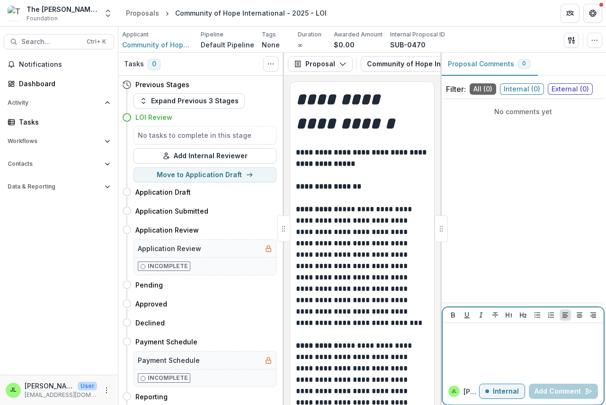
click at [457, 331] on p at bounding box center [522, 332] width 153 height 10
click at [559, 390] on button "Add Comment" at bounding box center [563, 390] width 69 height 15
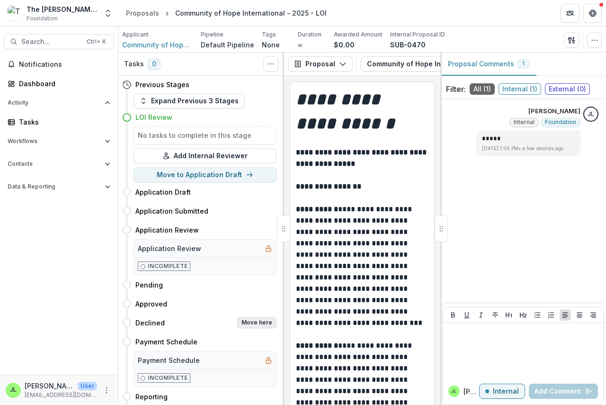
click at [265, 319] on button "Move here" at bounding box center [256, 322] width 39 height 11
select select "********"
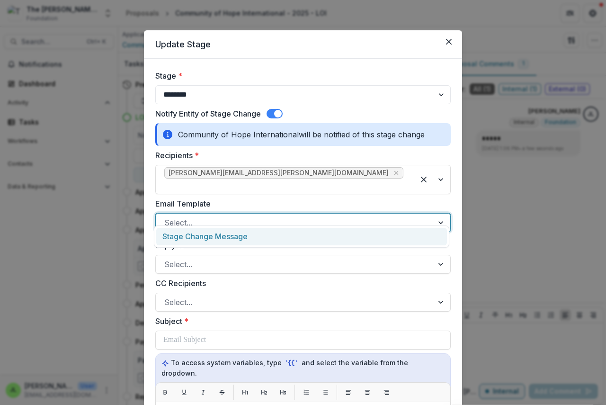
click at [218, 216] on div at bounding box center [294, 222] width 260 height 13
drag, startPoint x: 216, startPoint y: 237, endPoint x: 218, endPoint y: 257, distance: 20.4
click at [216, 238] on div "Stage Change Message" at bounding box center [301, 237] width 291 height 18
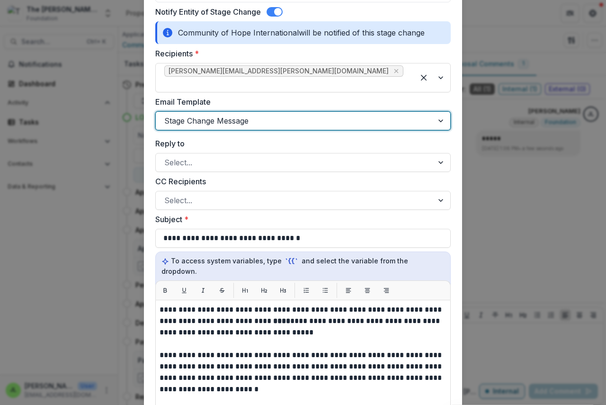
scroll to position [189, 0]
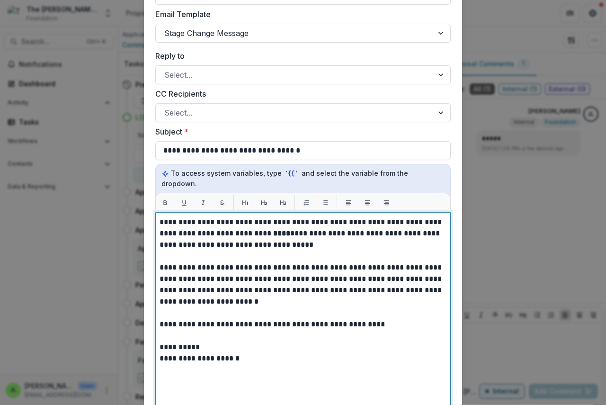
click at [273, 230] on strong "****" at bounding box center [281, 233] width 17 height 7
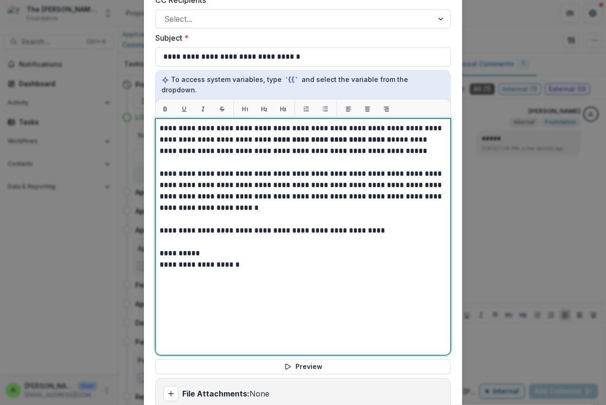
scroll to position [388, 0]
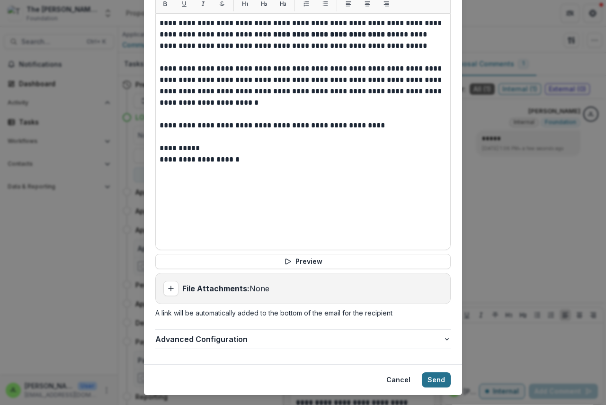
click at [440, 372] on button "Send" at bounding box center [436, 379] width 29 height 15
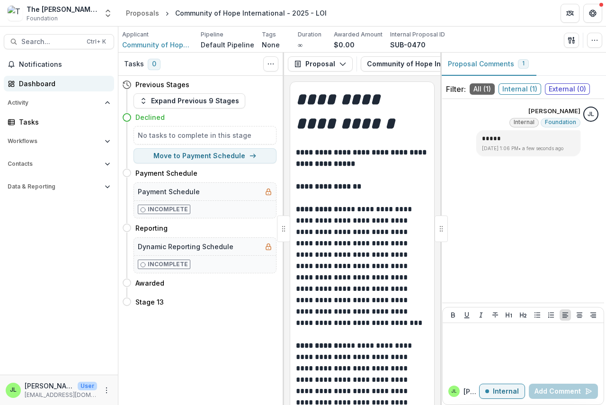
click at [20, 85] on div "Dashboard" at bounding box center [63, 84] width 88 height 10
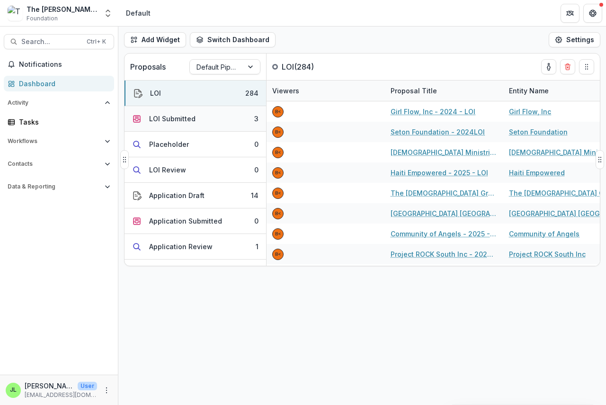
click at [170, 114] on div "LOI Submitted" at bounding box center [172, 119] width 46 height 10
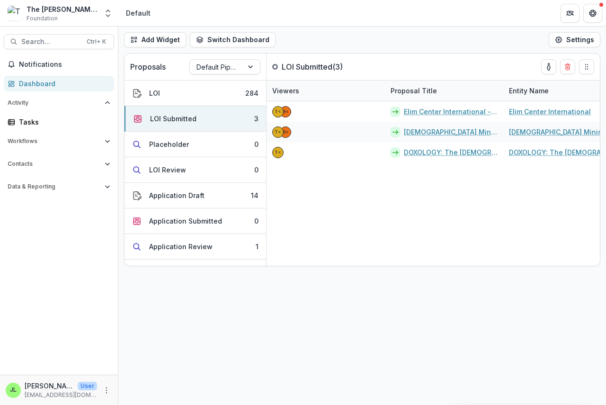
click at [30, 80] on div "Dashboard" at bounding box center [63, 84] width 88 height 10
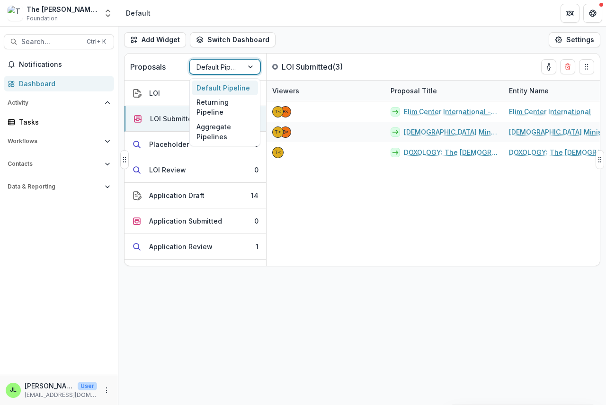
click at [224, 65] on div at bounding box center [216, 67] width 40 height 12
click at [218, 107] on div "Returning Pipeline" at bounding box center [225, 107] width 66 height 25
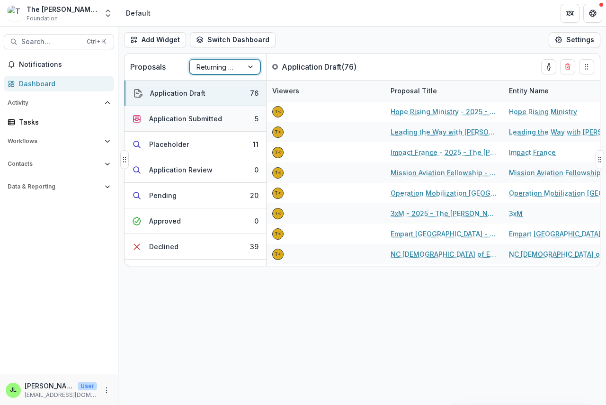
click at [171, 119] on div "Application Submitted" at bounding box center [185, 119] width 73 height 10
